Goal: Information Seeking & Learning: Find specific fact

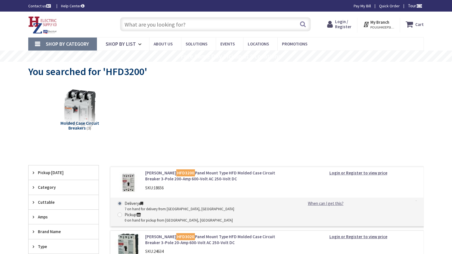
type input "[PERSON_NAME], [GEOGRAPHIC_DATA], [GEOGRAPHIC_DATA] 19406, [GEOGRAPHIC_DATA]"
